Goal: Information Seeking & Learning: Learn about a topic

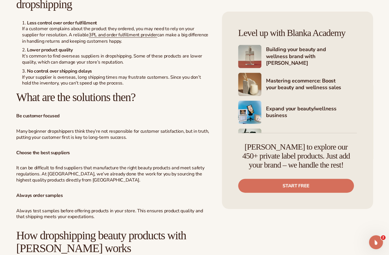
scroll to position [1103, 0]
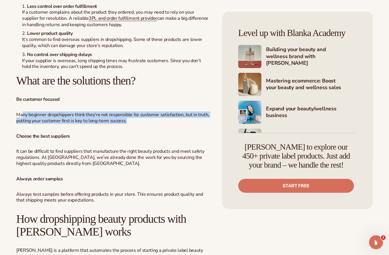
drag, startPoint x: 22, startPoint y: 107, endPoint x: 133, endPoint y: 111, distance: 111.2
click at [133, 112] on p "Many beginner dropshippers think they’re not responsible for customer satisfact…" at bounding box center [113, 118] width 194 height 12
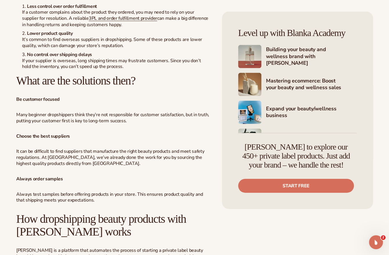
click at [77, 112] on p "Many beginner dropshippers think they’re not responsible for customer satisfact…" at bounding box center [113, 118] width 194 height 12
click at [43, 124] on div "Dropshipping has become the talk of the town in the past couple of years. If yo…" at bounding box center [113, 98] width 194 height 1893
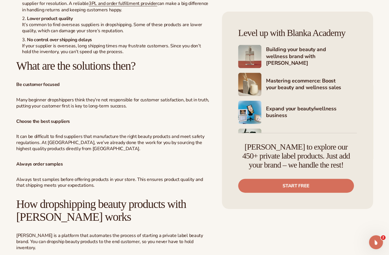
scroll to position [1132, 0]
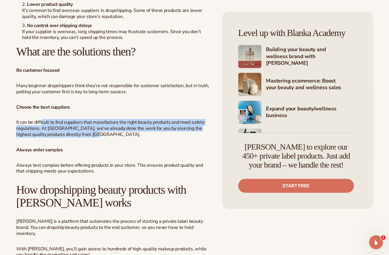
drag, startPoint x: 42, startPoint y: 112, endPoint x: 189, endPoint y: 129, distance: 148.3
click at [189, 129] on p "It can be difficult to find suppliers that manufacture the right beauty product…" at bounding box center [113, 128] width 194 height 18
click at [48, 126] on p "It can be difficult to find suppliers that manufacture the right beauty product…" at bounding box center [113, 128] width 194 height 18
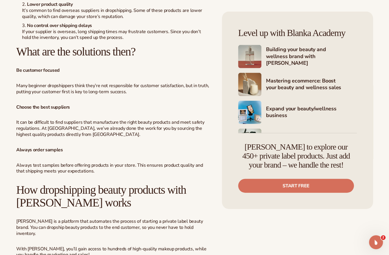
click at [92, 125] on p "It can be difficult to find suppliers that manufacture the right beauty product…" at bounding box center [113, 128] width 194 height 18
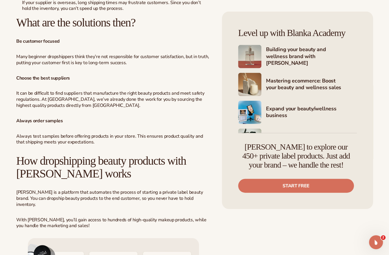
scroll to position [1190, 0]
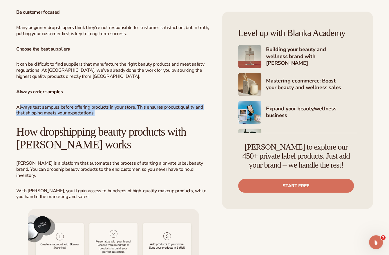
drag, startPoint x: 19, startPoint y: 97, endPoint x: 98, endPoint y: 106, distance: 79.8
click at [98, 106] on p "Always test samples before offering products in your store. This ensures produc…" at bounding box center [113, 110] width 194 height 12
click at [97, 104] on p "Always test samples before offering products in your store. This ensures produc…" at bounding box center [113, 110] width 194 height 12
drag, startPoint x: 93, startPoint y: 106, endPoint x: 11, endPoint y: 79, distance: 86.1
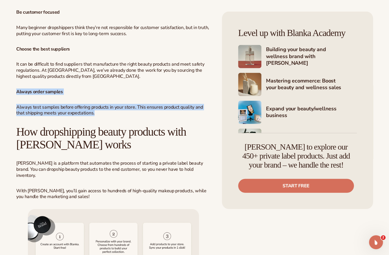
click at [22, 104] on p "Always test samples before offering products in your store. This ensures produc…" at bounding box center [113, 110] width 194 height 12
drag, startPoint x: 20, startPoint y: 101, endPoint x: 95, endPoint y: 106, distance: 75.4
click at [95, 106] on p "Always test samples before offering products in your store. This ensures produc…" at bounding box center [113, 110] width 194 height 12
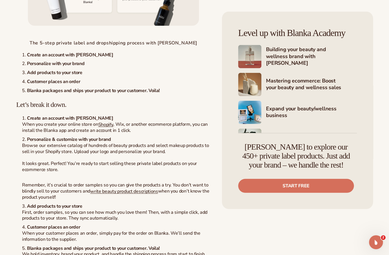
scroll to position [1509, 0]
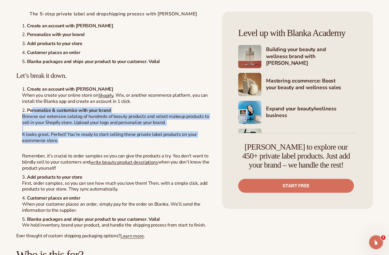
drag, startPoint x: 31, startPoint y: 98, endPoint x: 60, endPoint y: 129, distance: 42.5
click at [60, 129] on li "Personalize & customize with your brand Browse our extensive catalog of hundred…" at bounding box center [116, 139] width 189 height 64
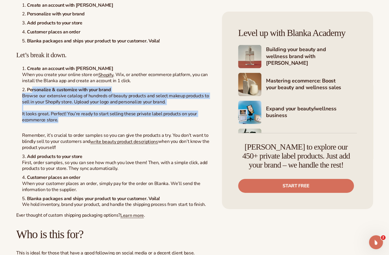
scroll to position [1538, 0]
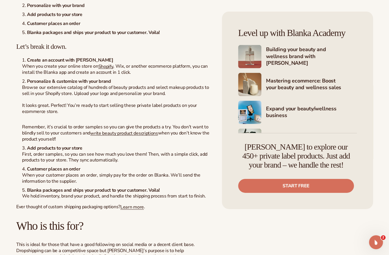
click at [47, 124] on p "Remember, it’s crucial to order samples so you can give the products a try. You…" at bounding box center [116, 133] width 189 height 18
drag, startPoint x: 68, startPoint y: 137, endPoint x: 60, endPoint y: 133, distance: 9.0
click at [67, 145] on strong "Add products to your store" at bounding box center [54, 148] width 55 height 6
drag, startPoint x: 28, startPoint y: 133, endPoint x: 81, endPoint y: 127, distance: 53.7
click at [82, 128] on ol "Create an account with Blanka When you create your online store on Shopify , Wi…" at bounding box center [113, 128] width 194 height 142
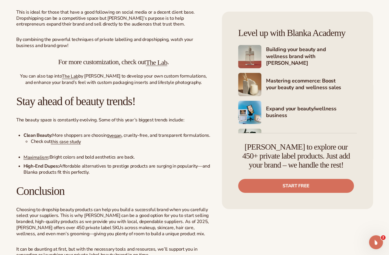
scroll to position [1799, 0]
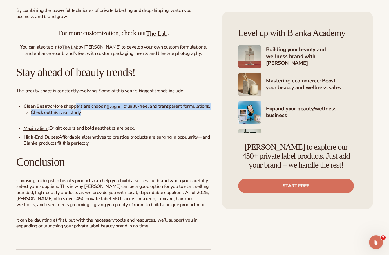
drag, startPoint x: 75, startPoint y: 91, endPoint x: 178, endPoint y: 101, distance: 103.5
click at [178, 103] on li "Clean Beauty: More shoppers are choosing vegan , cruelty-free, and transparent …" at bounding box center [117, 109] width 187 height 12
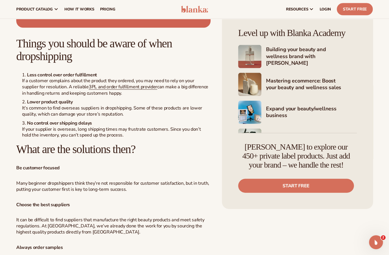
scroll to position [987, 0]
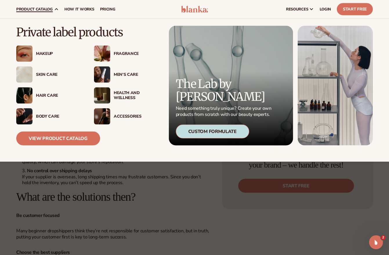
click at [46, 52] on div "Makeup" at bounding box center [59, 53] width 46 height 5
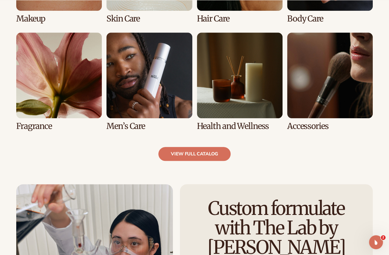
scroll to position [551, 0]
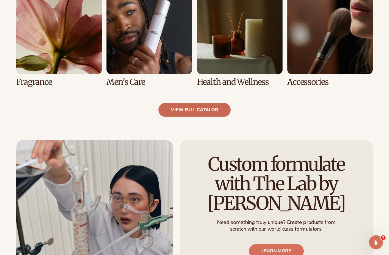
click at [173, 110] on link "view full catalog" at bounding box center [194, 110] width 72 height 14
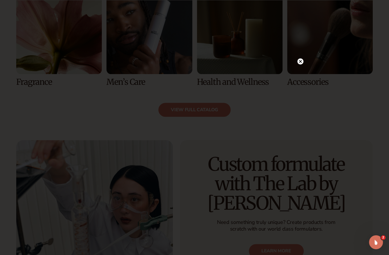
click at [302, 62] on circle at bounding box center [300, 61] width 6 height 6
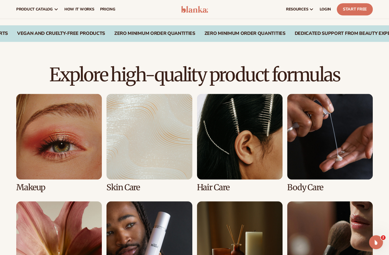
scroll to position [261, 0]
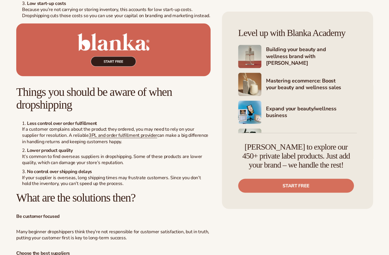
scroll to position [987, 0]
